Goal: Transaction & Acquisition: Purchase product/service

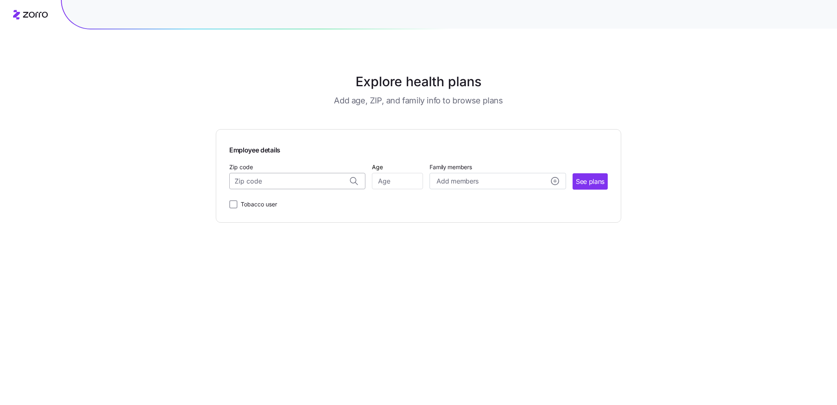
click at [283, 183] on input "Zip code" at bounding box center [297, 181] width 136 height 16
click at [290, 204] on span "18707, [GEOGRAPHIC_DATA], [GEOGRAPHIC_DATA]" at bounding box center [296, 202] width 114 height 10
type input "18707, [GEOGRAPHIC_DATA], [GEOGRAPHIC_DATA]"
click at [380, 183] on input "Age" at bounding box center [397, 181] width 51 height 16
type input "39"
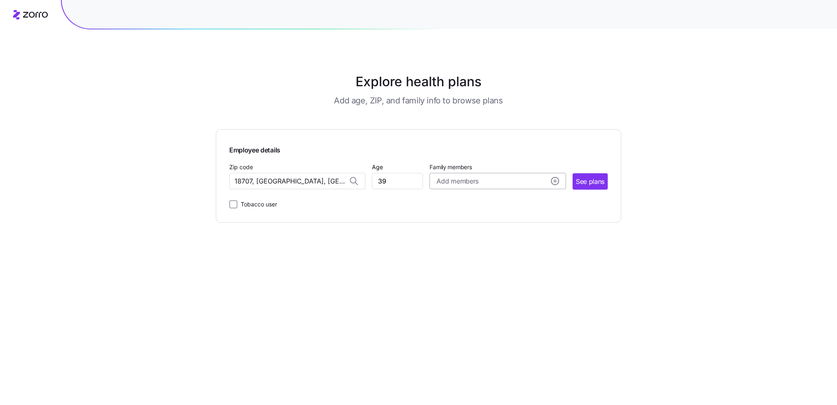
click at [458, 182] on span "Add members" at bounding box center [458, 181] width 42 height 10
click at [466, 231] on input "Age" at bounding box center [460, 233] width 41 height 16
type input "199"
click at [465, 287] on input "Age" at bounding box center [460, 284] width 41 height 16
type input "10"
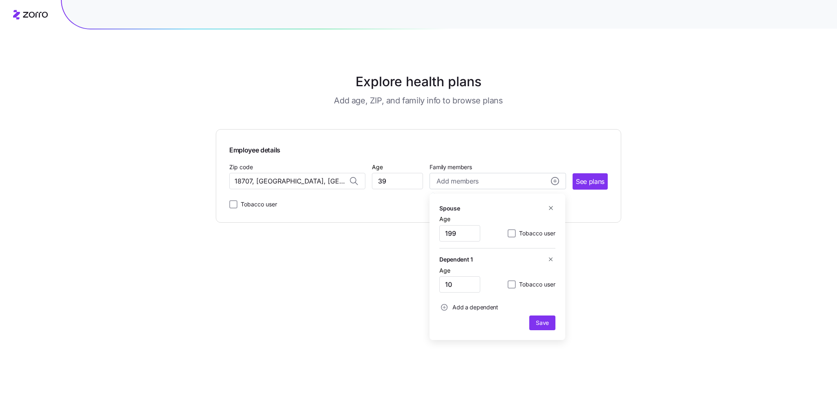
click at [485, 307] on span "Add a dependent" at bounding box center [476, 307] width 46 height 8
click at [456, 233] on input "199" at bounding box center [460, 233] width 41 height 16
click at [469, 231] on input "380" at bounding box center [460, 233] width 41 height 16
type input "38"
click at [457, 331] on input "Age" at bounding box center [460, 329] width 41 height 16
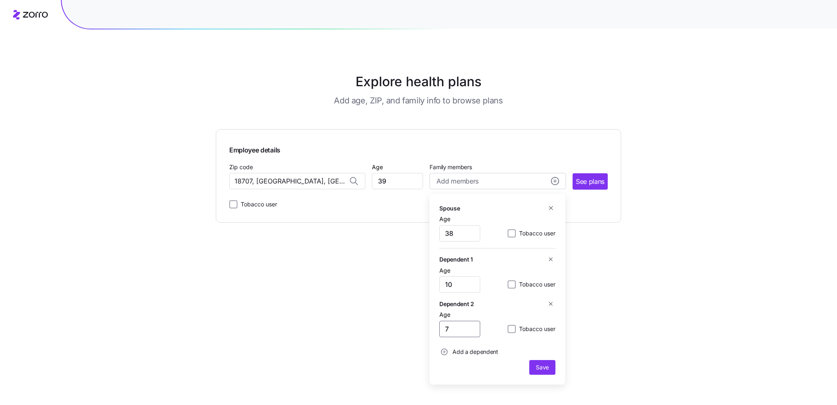
type input "7"
click at [469, 351] on span "Add a dependent" at bounding box center [476, 352] width 46 height 8
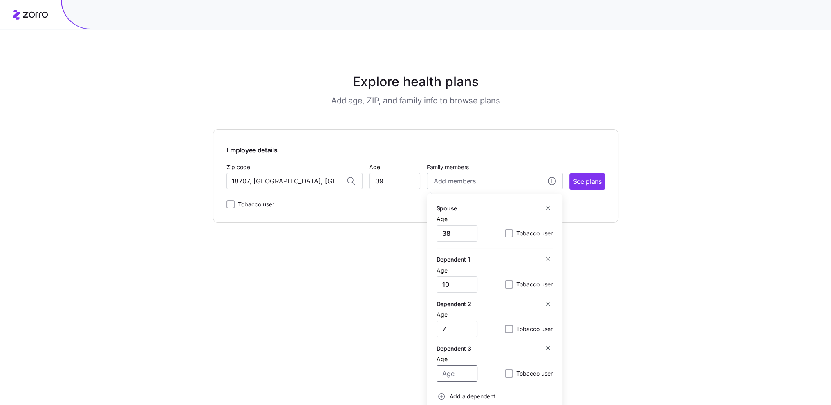
click at [460, 373] on input "Age" at bounding box center [457, 374] width 41 height 16
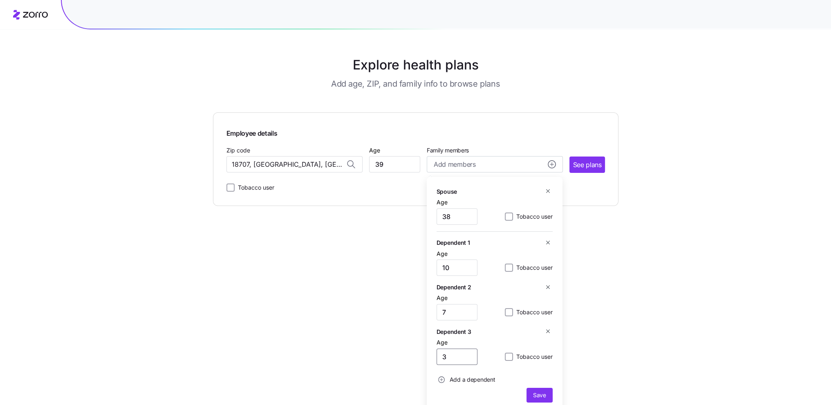
scroll to position [23, 0]
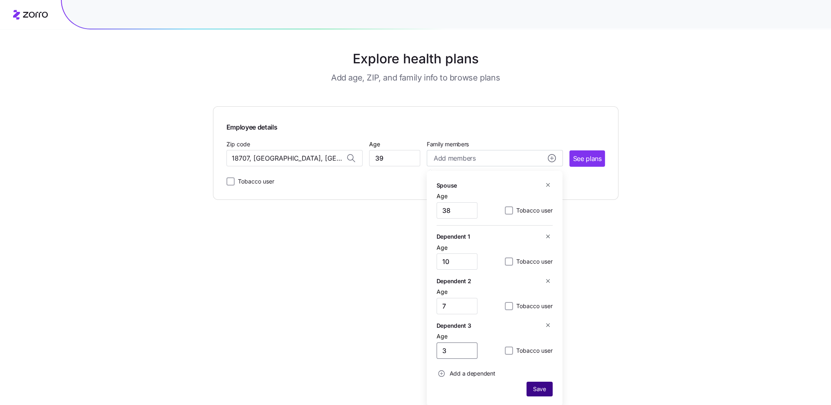
type input "3"
click at [533, 386] on span "Save" at bounding box center [539, 389] width 13 height 8
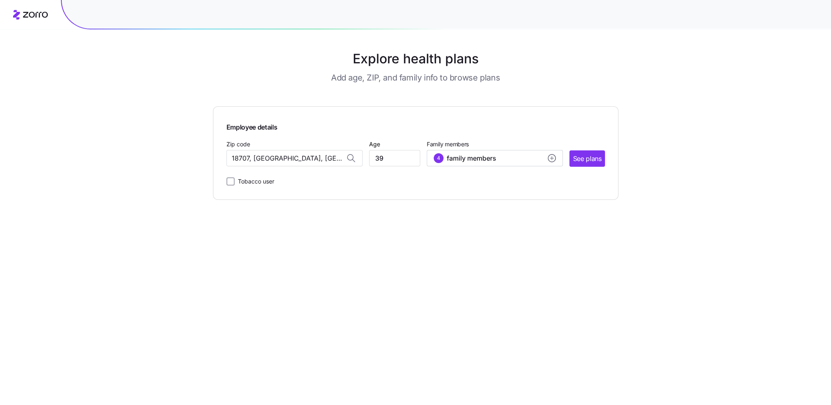
scroll to position [0, 0]
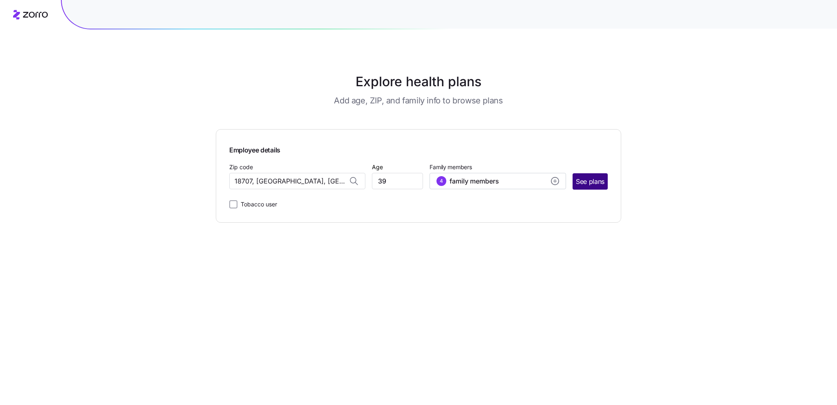
click at [597, 179] on span "See plans" at bounding box center [590, 182] width 29 height 10
